Goal: Obtain resource: Download file/media

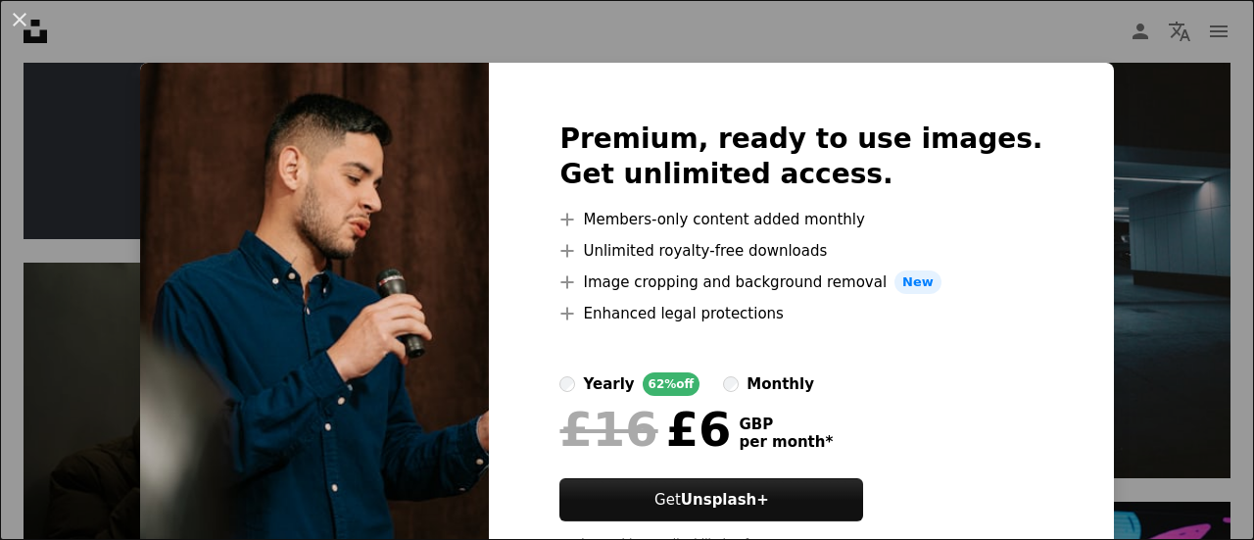
scroll to position [88, 0]
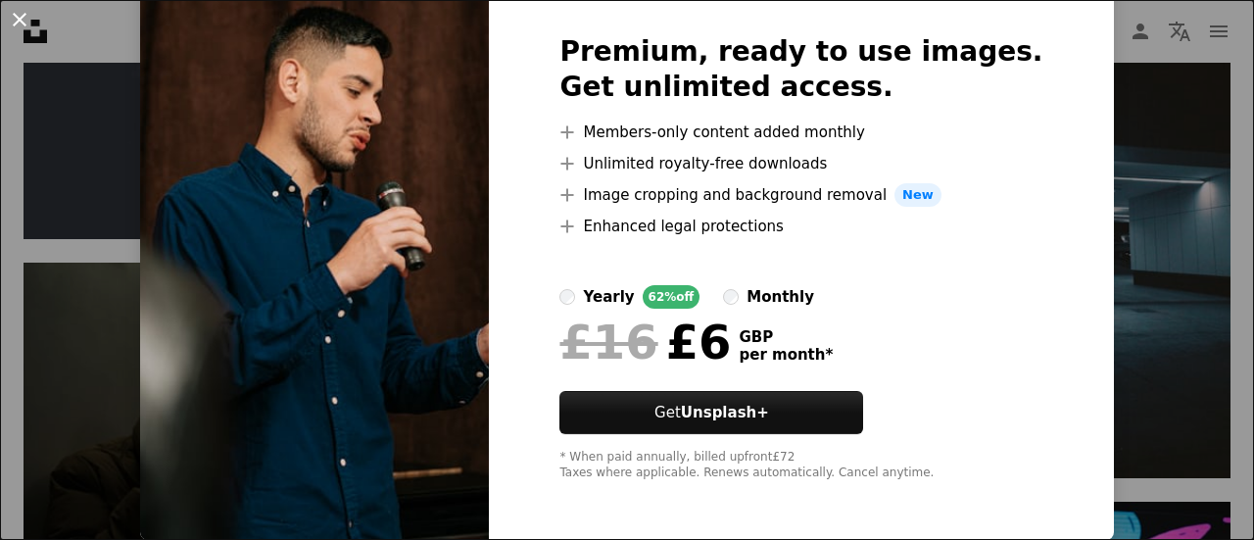
click at [20, 21] on button "An X shape" at bounding box center [20, 20] width 24 height 24
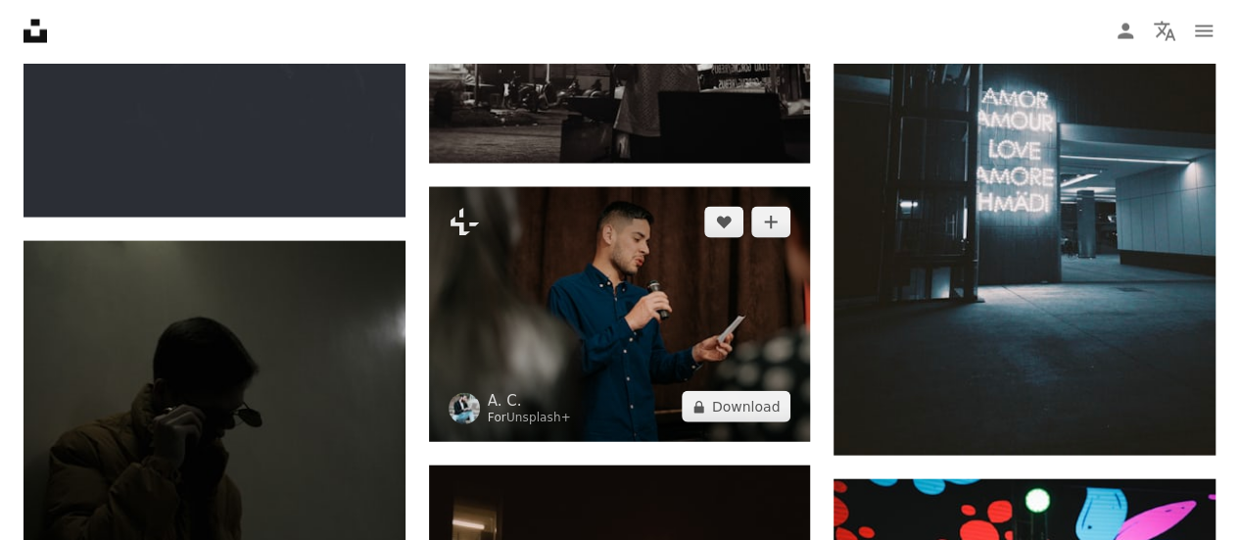
click at [580, 362] on img at bounding box center [620, 314] width 382 height 255
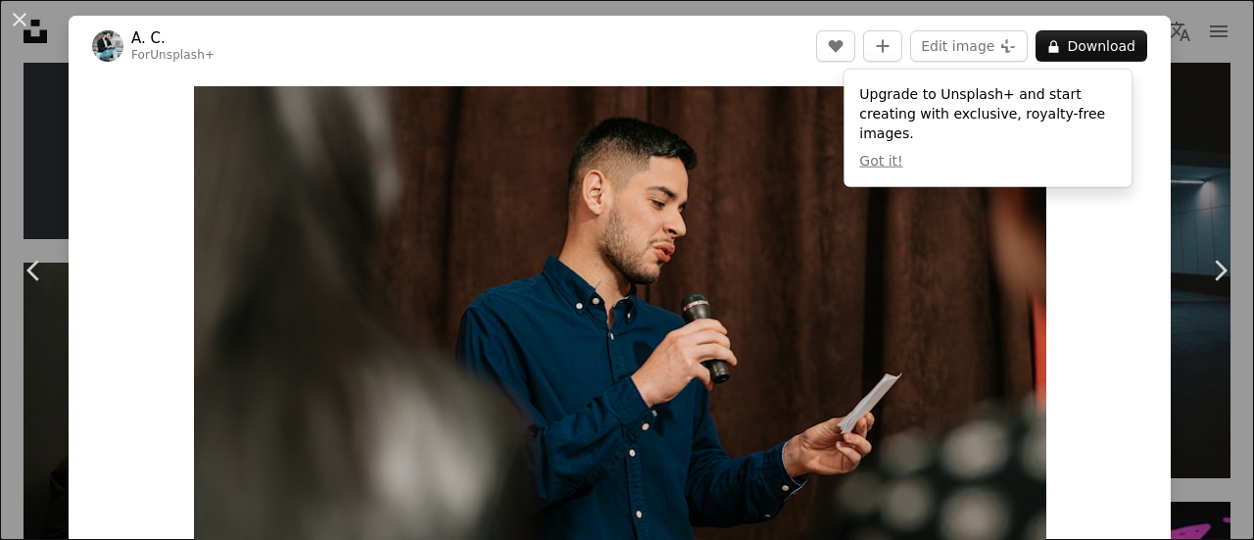
click at [1076, 205] on div "Zoom in" at bounding box center [620, 370] width 1102 height 588
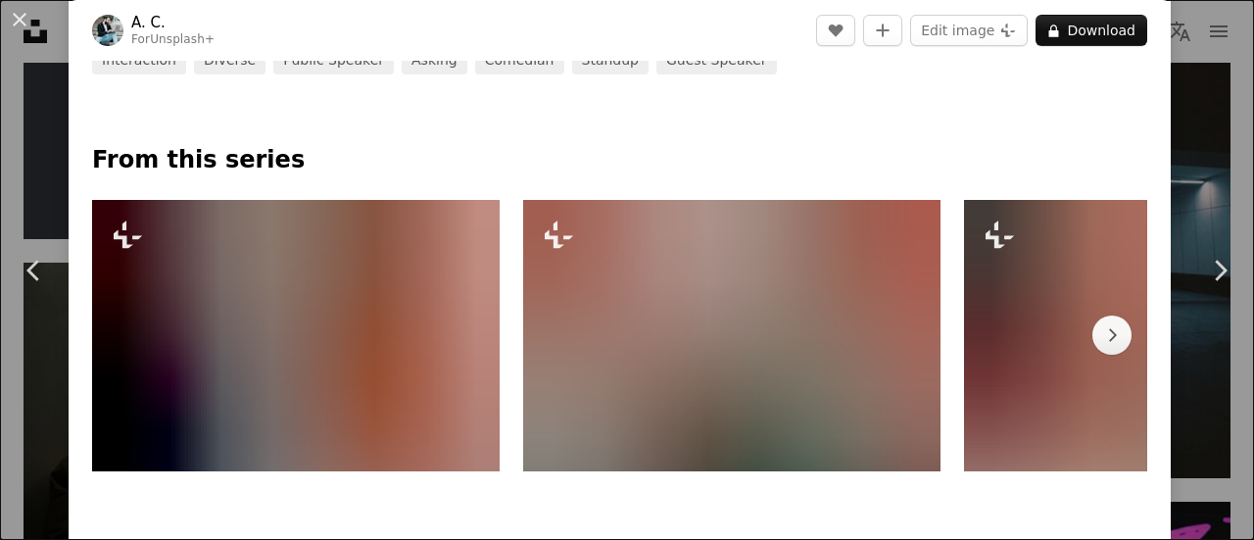
scroll to position [881, 0]
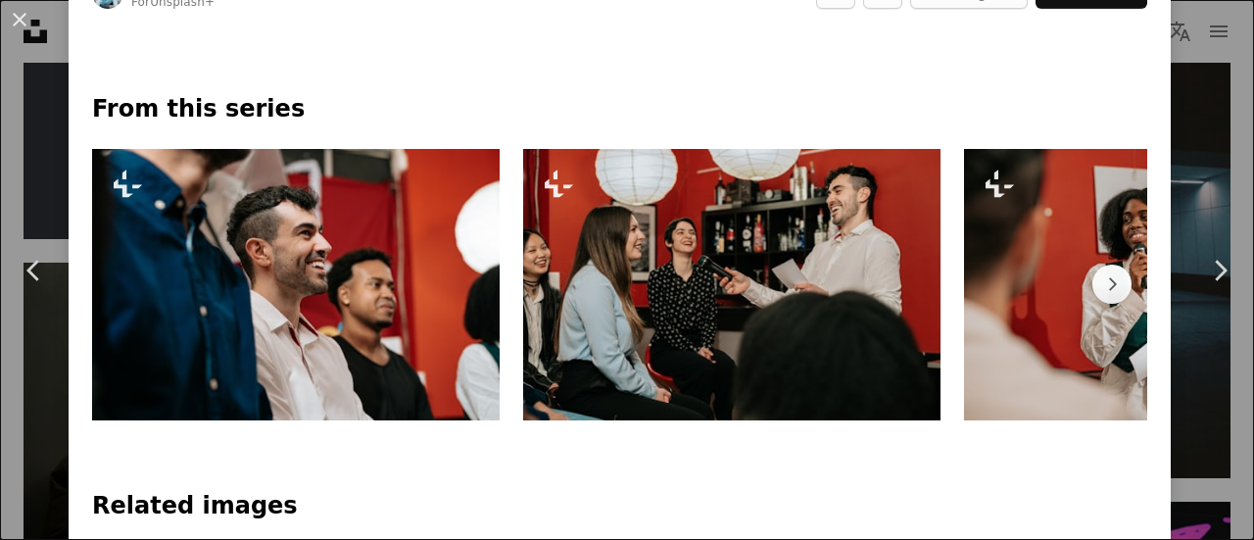
click at [1185, 253] on link "Chevron right" at bounding box center [1219, 270] width 69 height 188
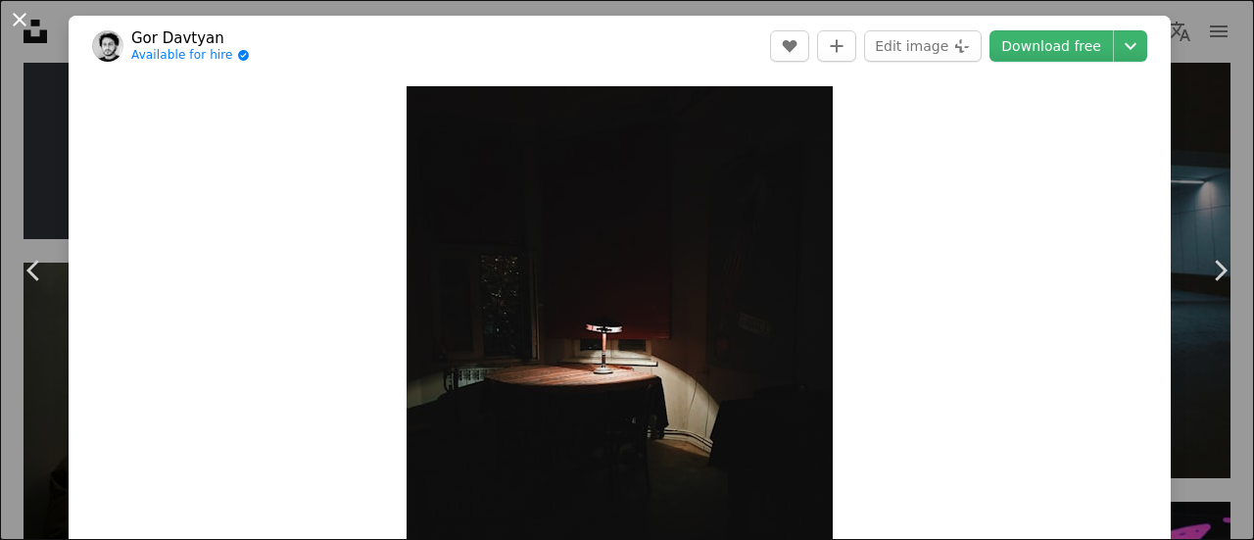
click at [25, 16] on button "An X shape" at bounding box center [20, 20] width 24 height 24
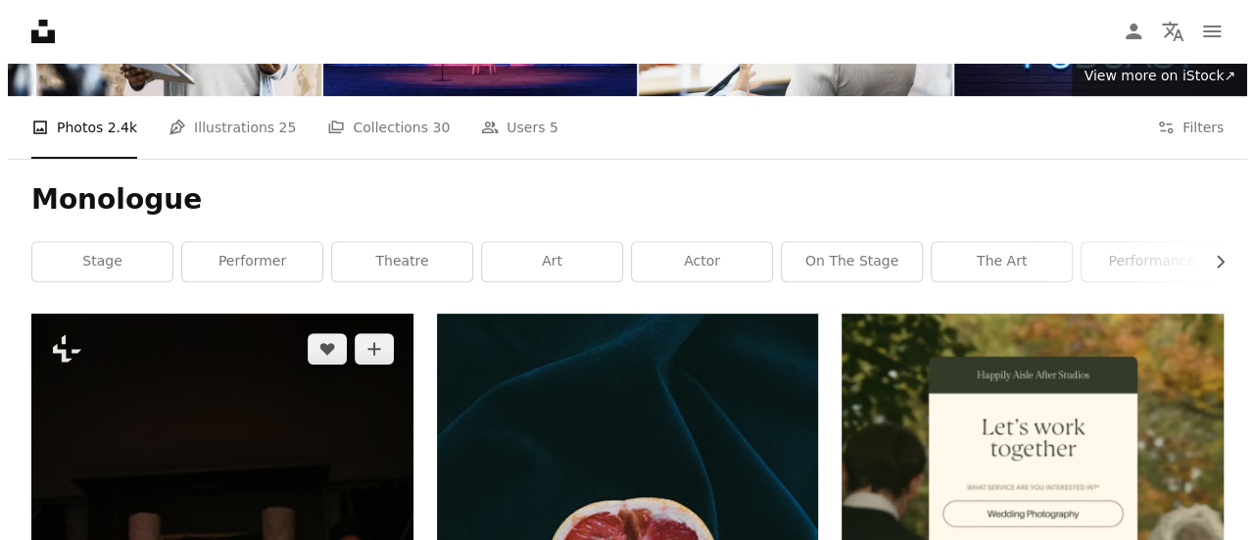
scroll to position [196, 0]
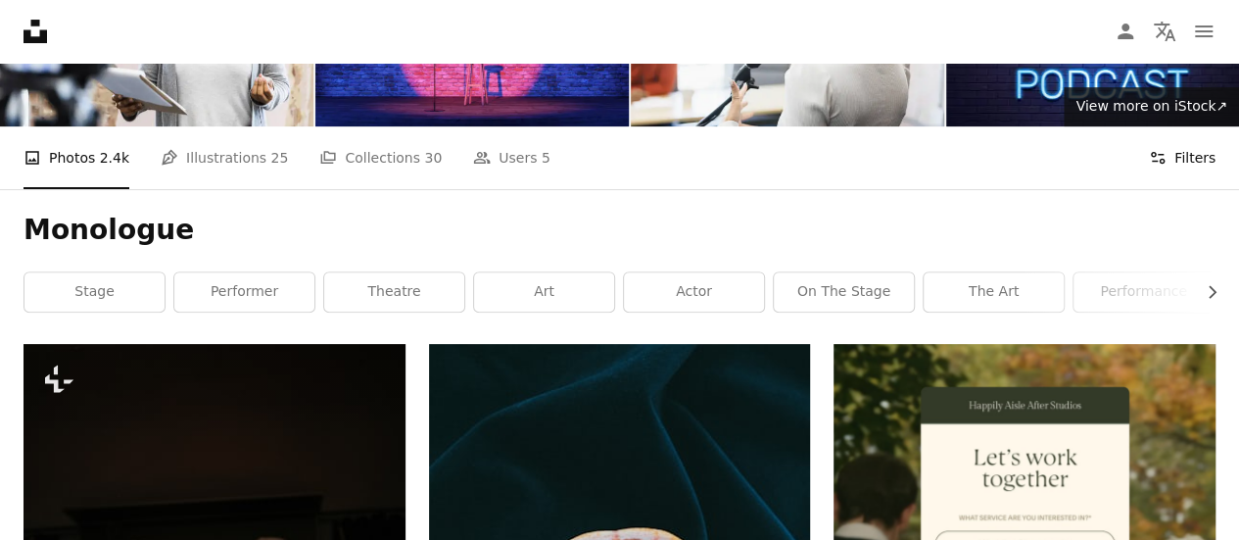
click at [1197, 164] on button "Filters Filters" at bounding box center [1182, 157] width 67 height 63
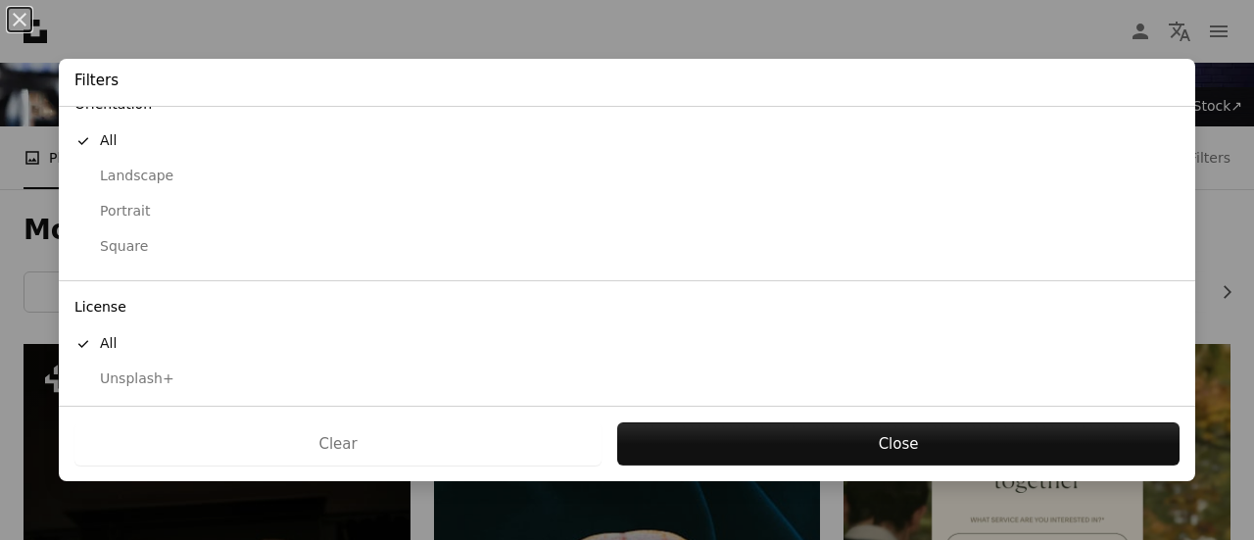
scroll to position [234, 0]
click at [128, 371] on div "Free" at bounding box center [626, 376] width 1105 height 20
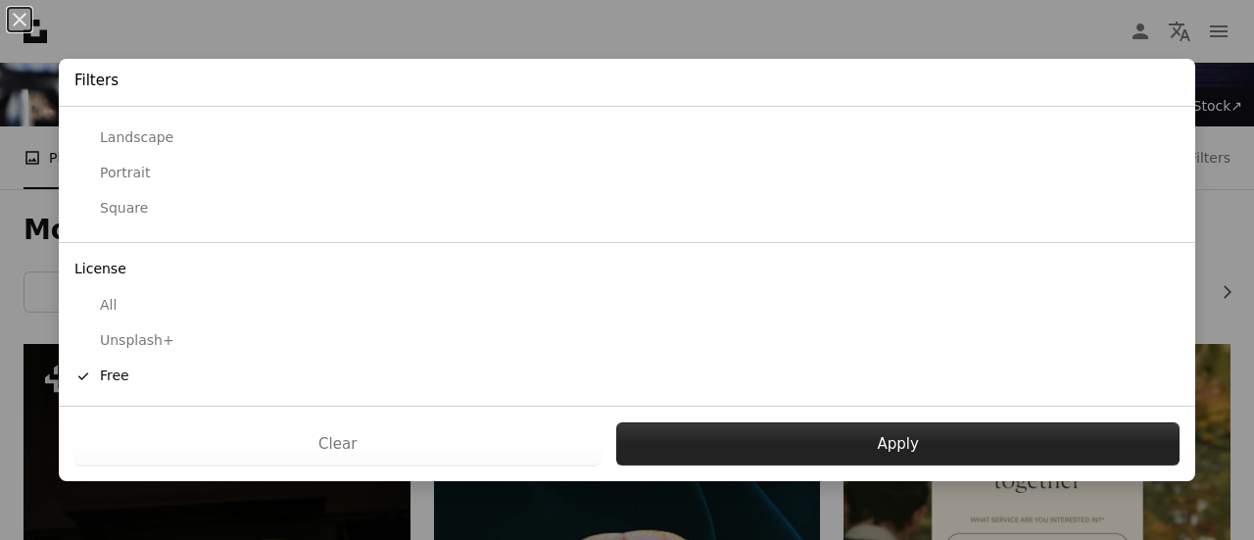
click at [881, 451] on button "Apply" at bounding box center [897, 443] width 563 height 43
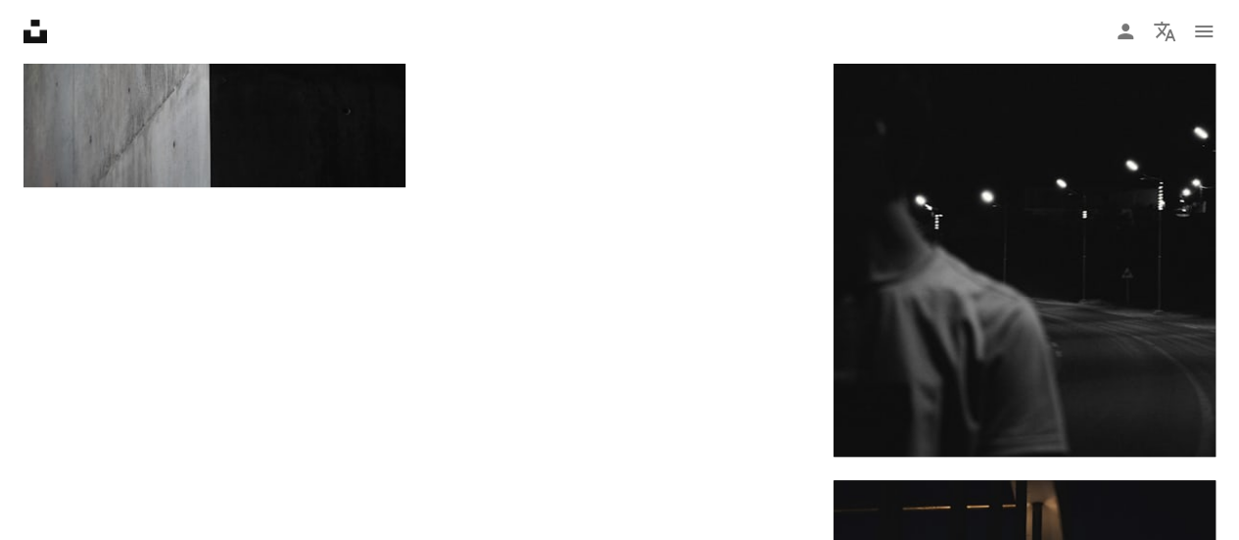
scroll to position [4212, 0]
